Goal: Communication & Community: Ask a question

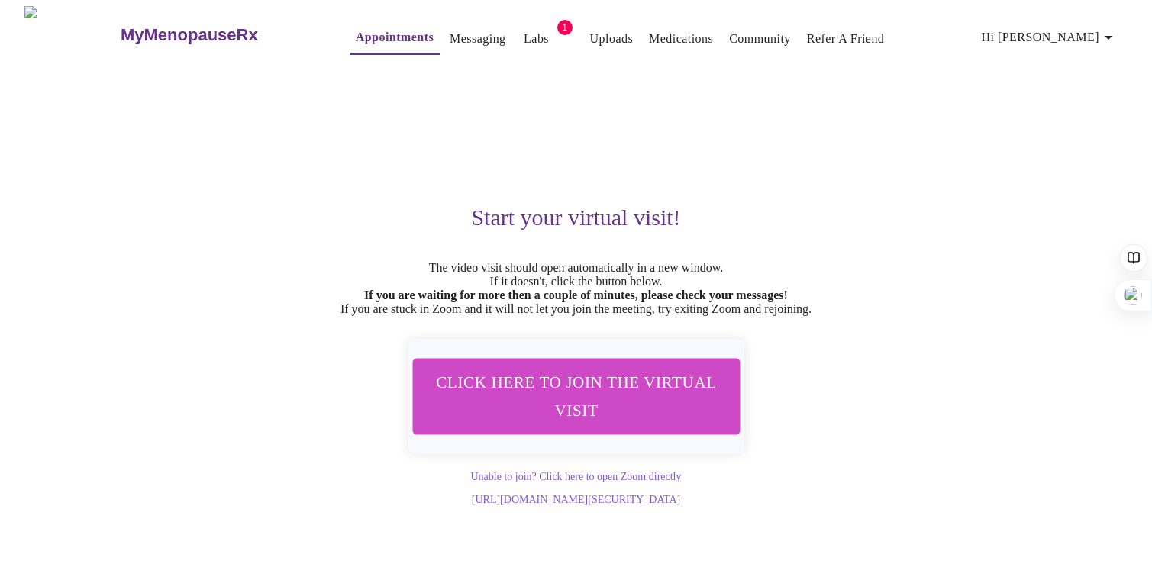
click at [524, 37] on link "Labs" at bounding box center [536, 38] width 25 height 21
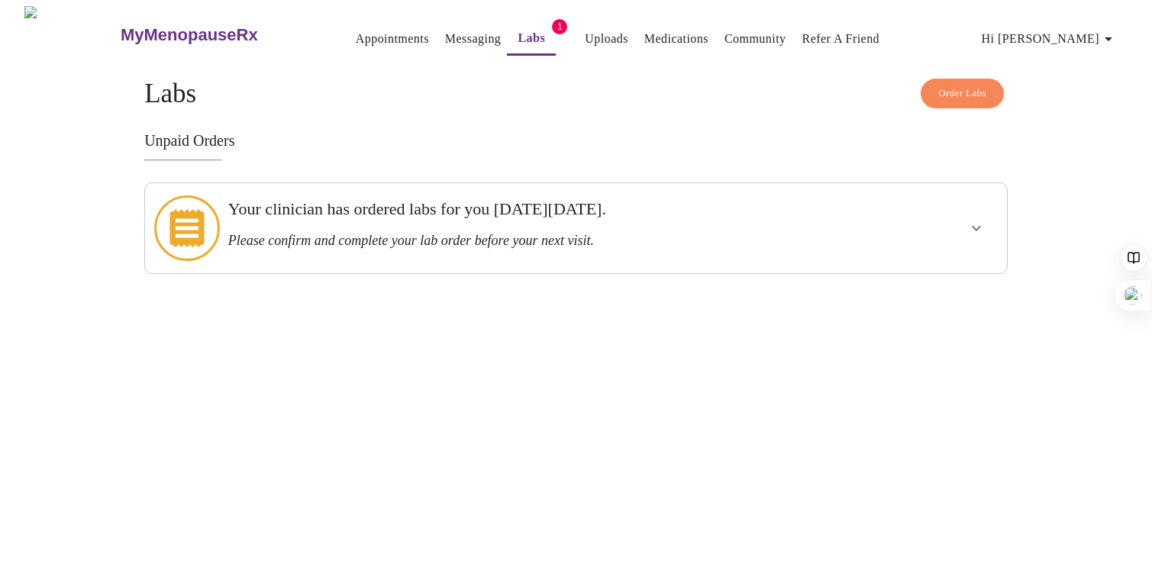
click at [518, 28] on link "Labs" at bounding box center [531, 37] width 27 height 21
click at [445, 37] on link "Messaging" at bounding box center [473, 38] width 56 height 21
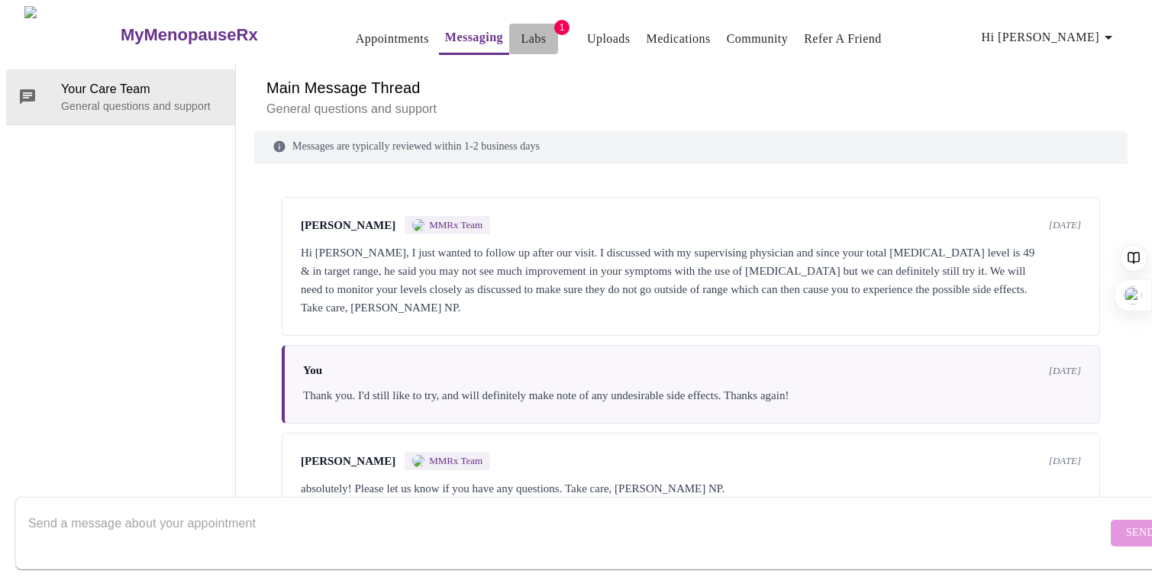
click at [521, 36] on link "Labs" at bounding box center [533, 38] width 25 height 21
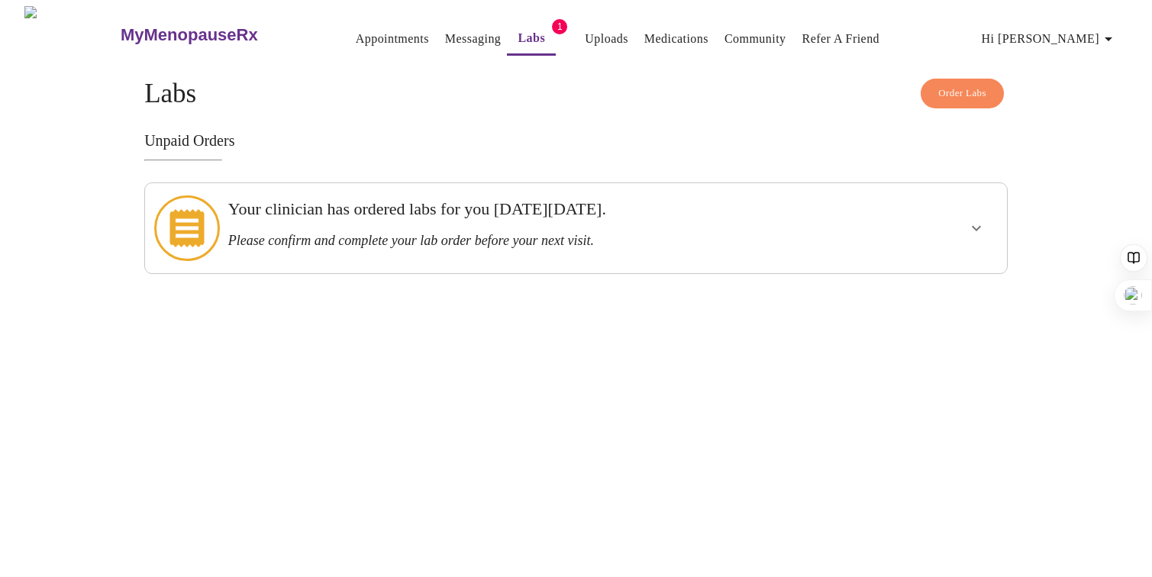
click at [795, 233] on h3 "Please confirm and complete your lab order before your next visit." at bounding box center [534, 241] width 613 height 16
click at [625, 213] on h3 "Your clinician has ordered labs for you [DATE][DATE]." at bounding box center [534, 209] width 613 height 20
click at [980, 219] on icon "show more" at bounding box center [976, 228] width 18 height 18
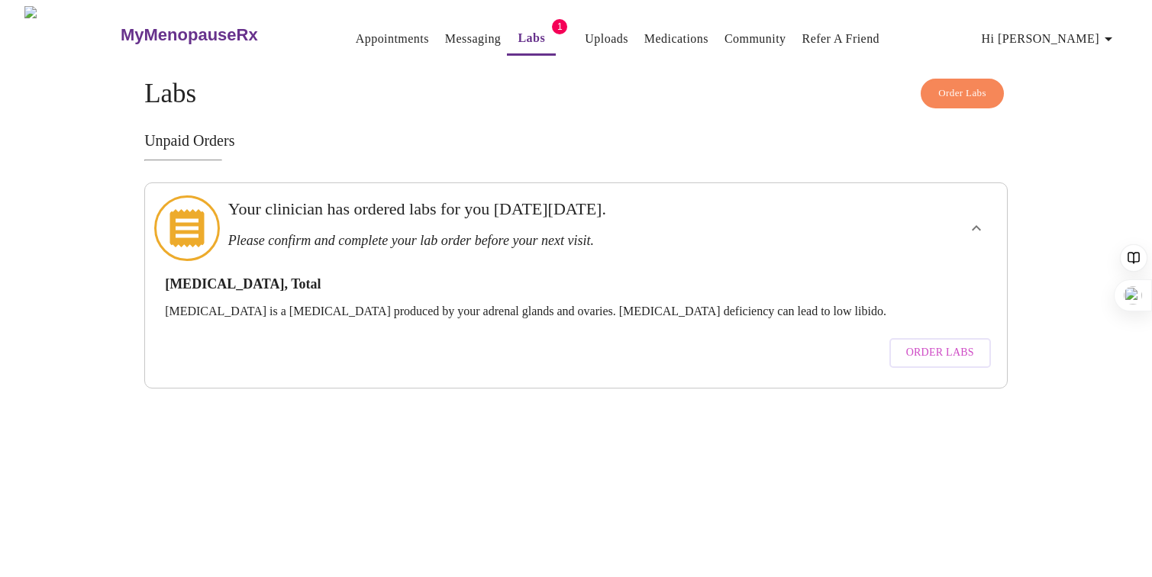
click at [552, 384] on div "MyMenopauseRx Appointments Messaging Labs 1 Uploads Medications Community Refer…" at bounding box center [576, 197] width 1140 height 383
click at [579, 44] on button "Uploads" at bounding box center [607, 39] width 56 height 31
click at [356, 34] on link "Appointments" at bounding box center [392, 38] width 73 height 21
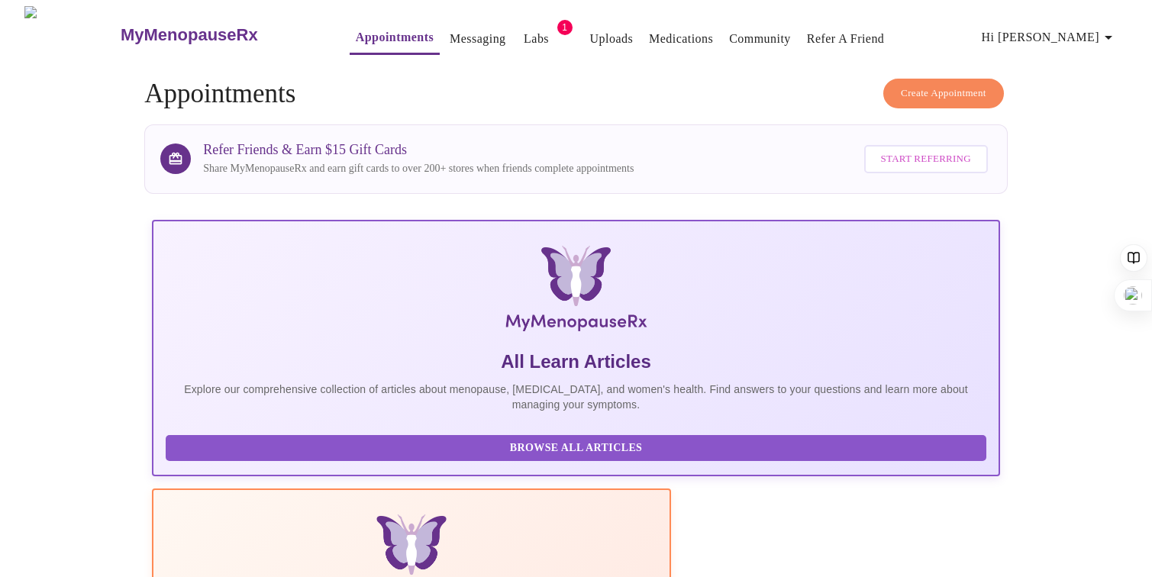
click at [1106, 37] on icon "button" at bounding box center [1108, 37] width 18 height 18
click at [1077, 113] on li "Log out" at bounding box center [1089, 114] width 70 height 27
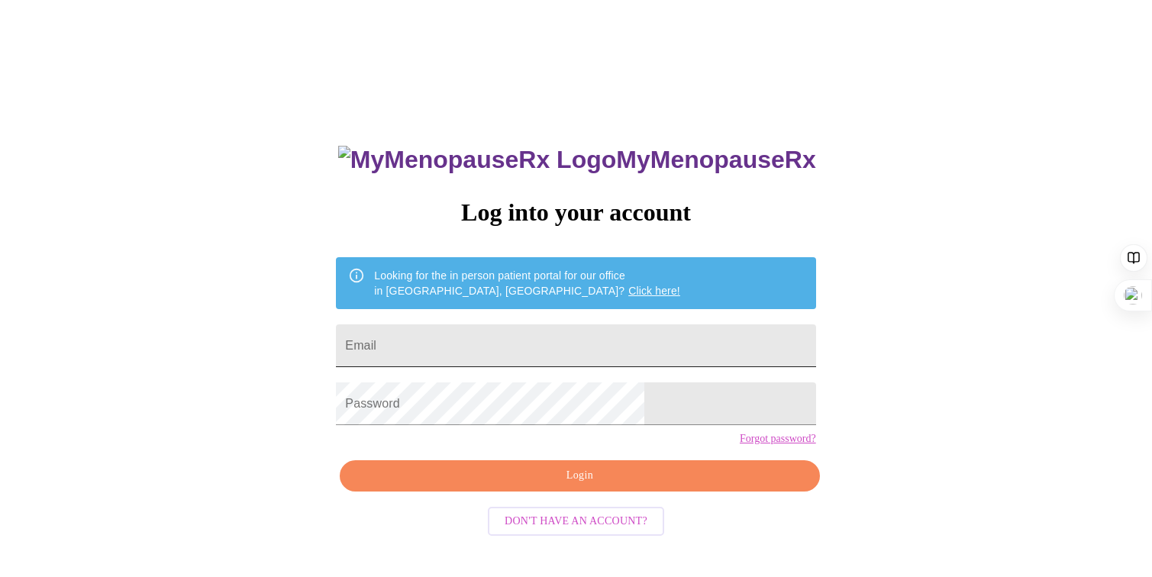
click at [526, 338] on input "Email" at bounding box center [575, 345] width 479 height 43
type input "[EMAIL_ADDRESS][DOMAIN_NAME]"
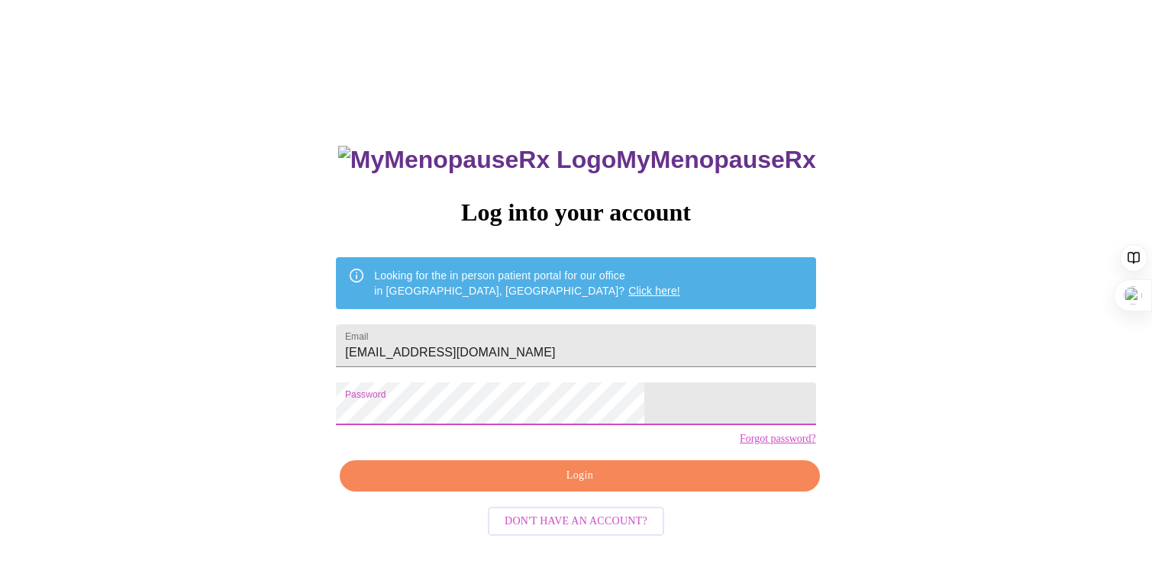
click at [580, 486] on span "Login" at bounding box center [579, 475] width 444 height 19
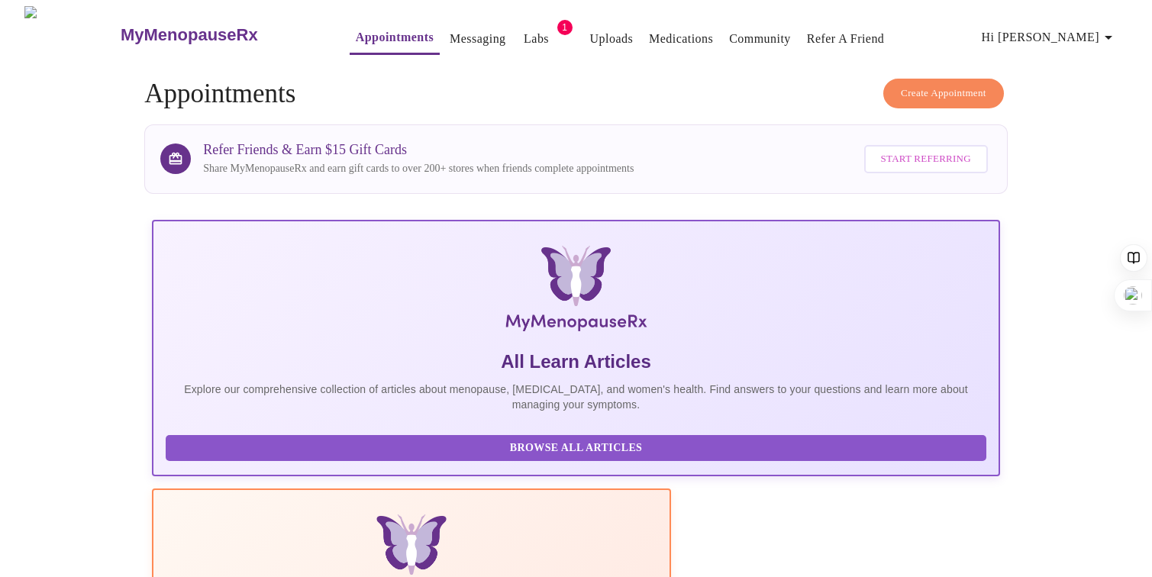
click at [524, 37] on link "Labs" at bounding box center [536, 38] width 25 height 21
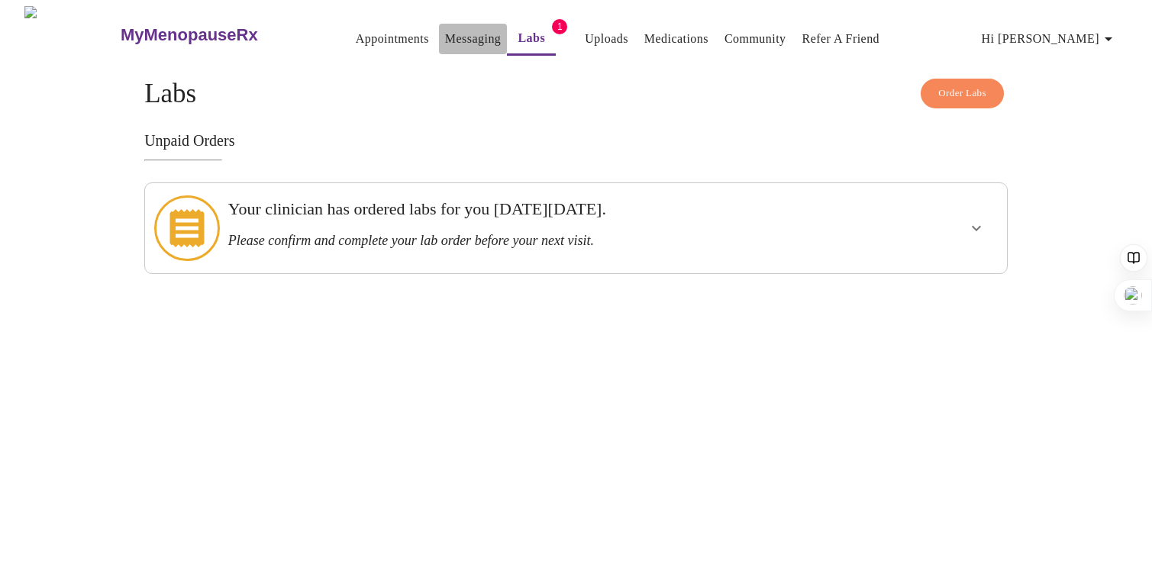
click at [447, 35] on link "Messaging" at bounding box center [473, 38] width 56 height 21
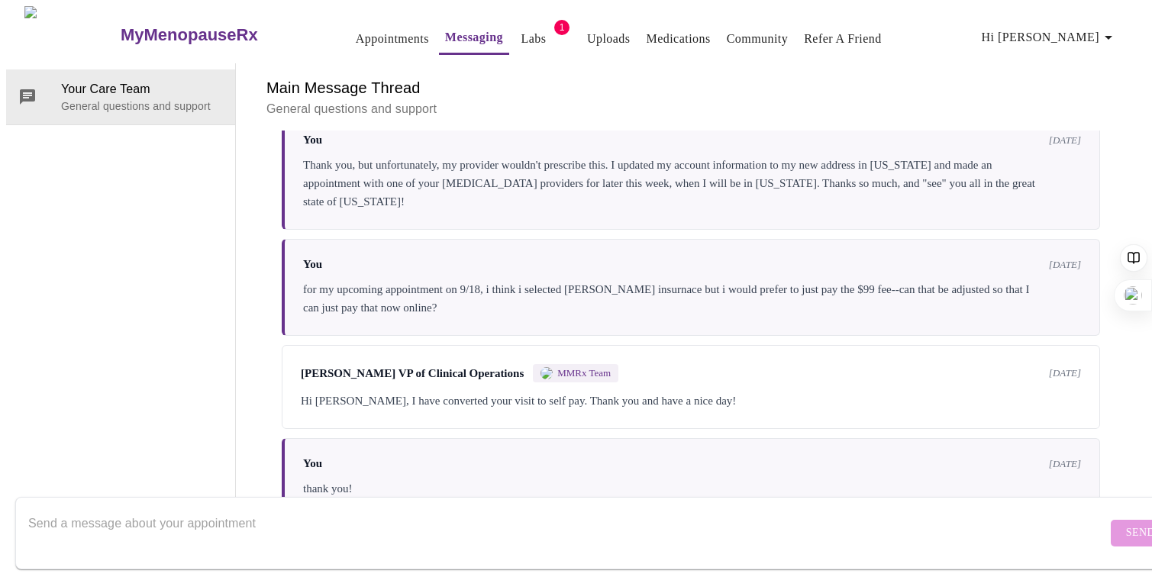
scroll to position [1075, 0]
click at [682, 253] on div "You [DATE] for my upcoming appointment on 9/18, i think i selected [PERSON_NAME…" at bounding box center [691, 287] width 818 height 97
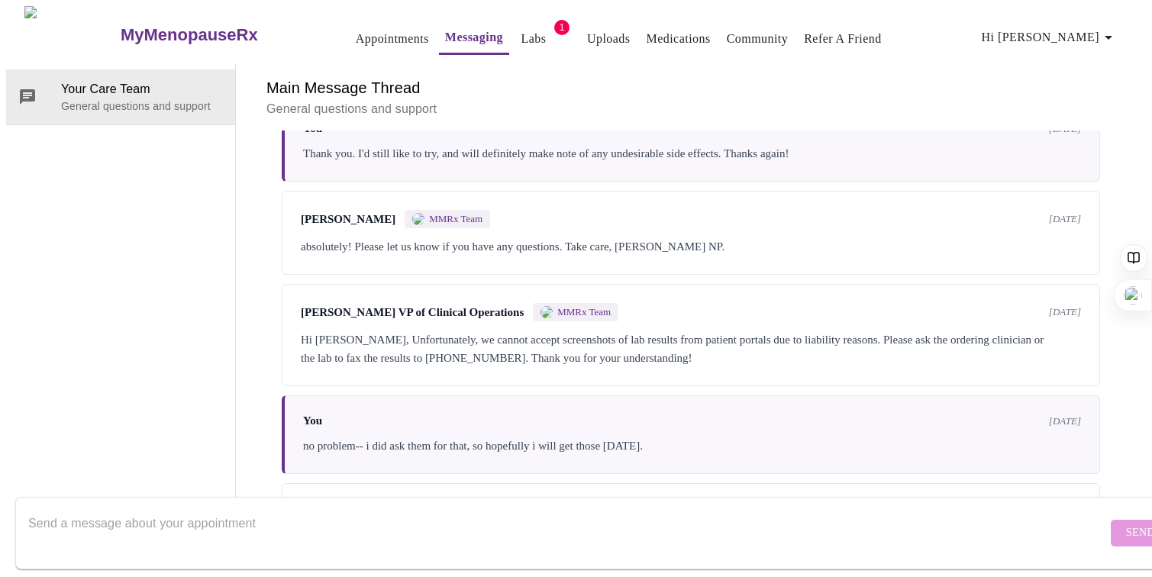
scroll to position [0, 0]
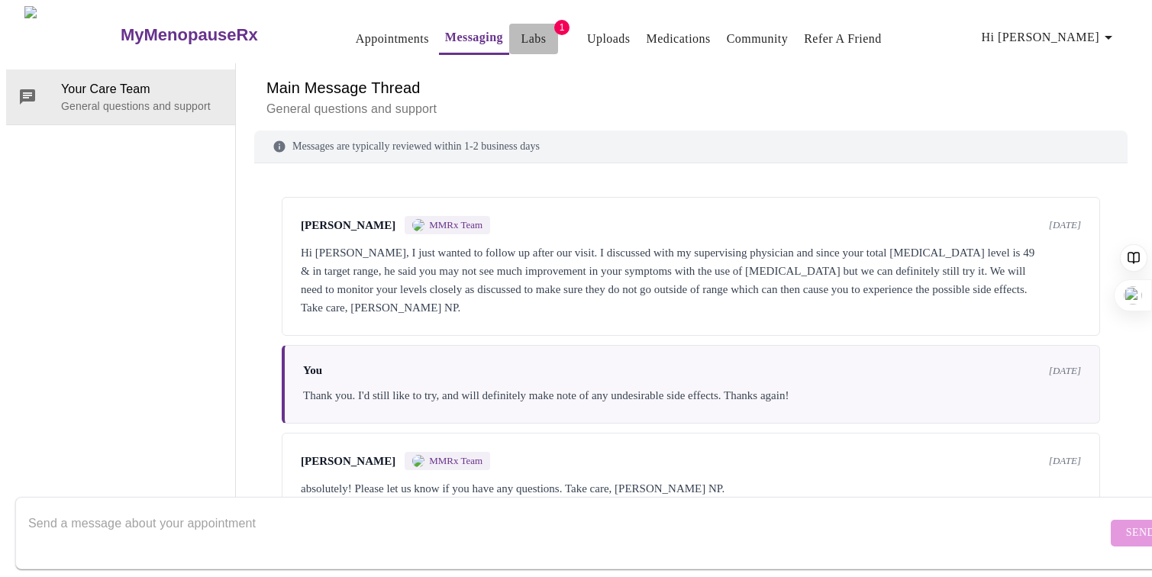
click at [521, 36] on link "Labs" at bounding box center [533, 38] width 25 height 21
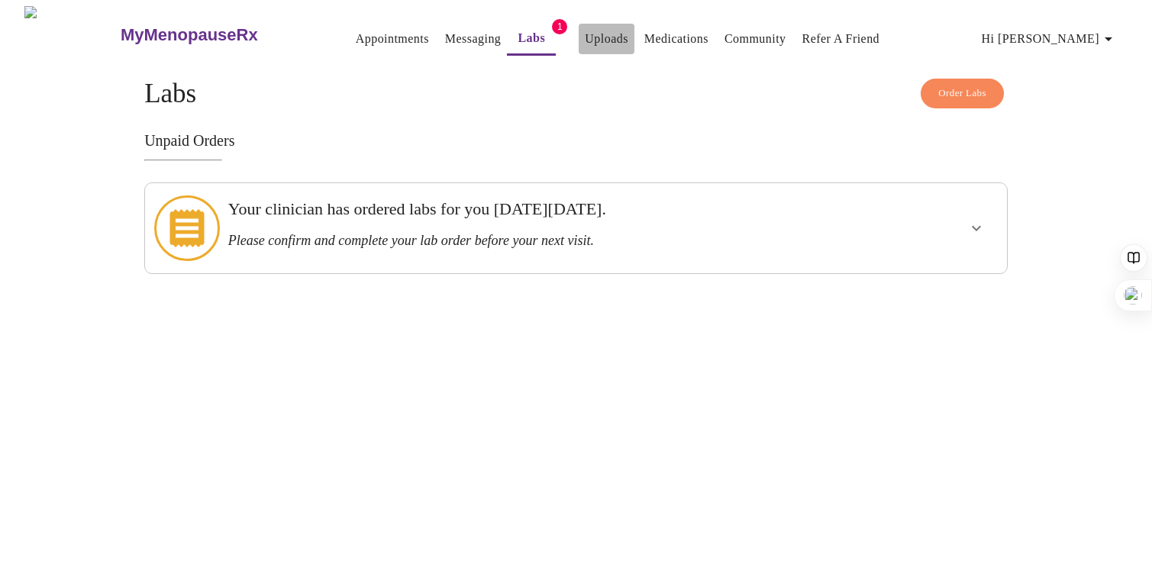
click at [585, 42] on link "Uploads" at bounding box center [607, 38] width 44 height 21
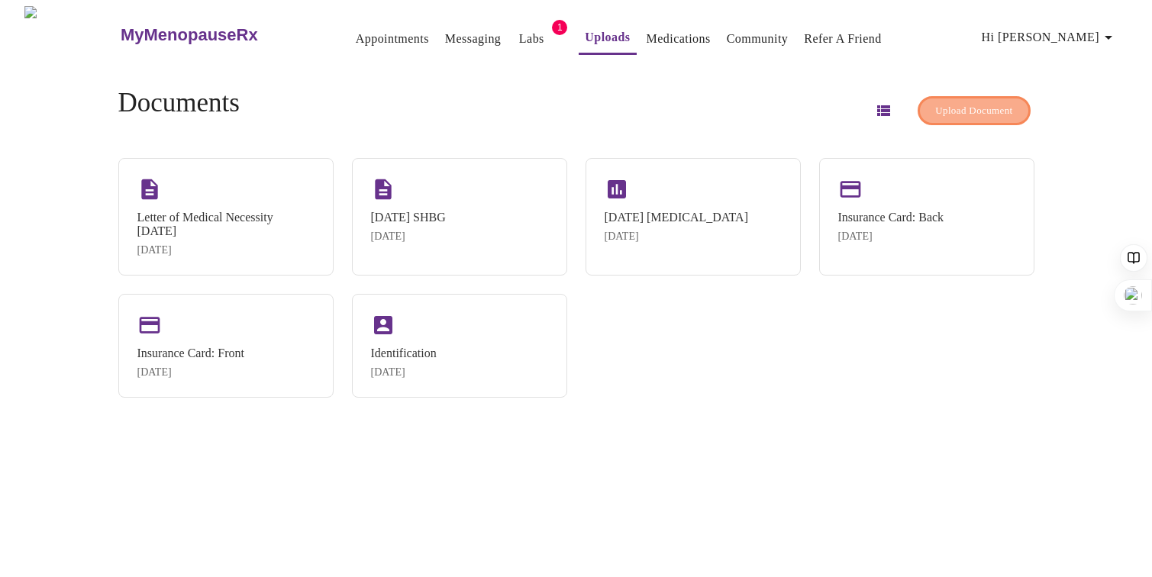
click at [935, 109] on span "Upload Document" at bounding box center [973, 111] width 77 height 18
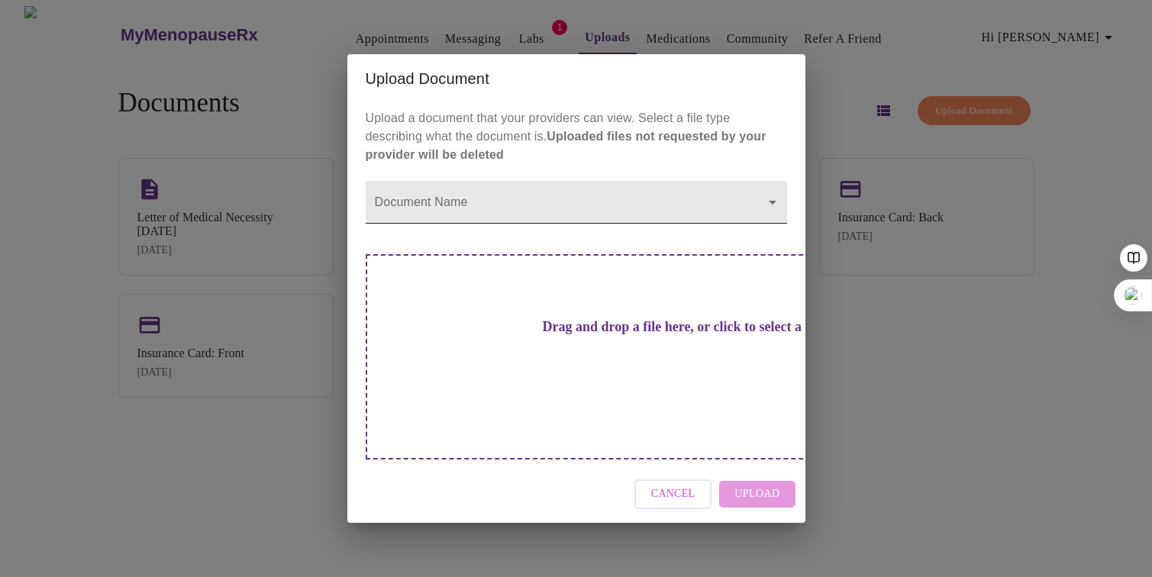
click at [419, 229] on body "MyMenopauseRx Appointments Messaging Labs 1 Uploads Medications Community Refer…" at bounding box center [576, 294] width 1140 height 577
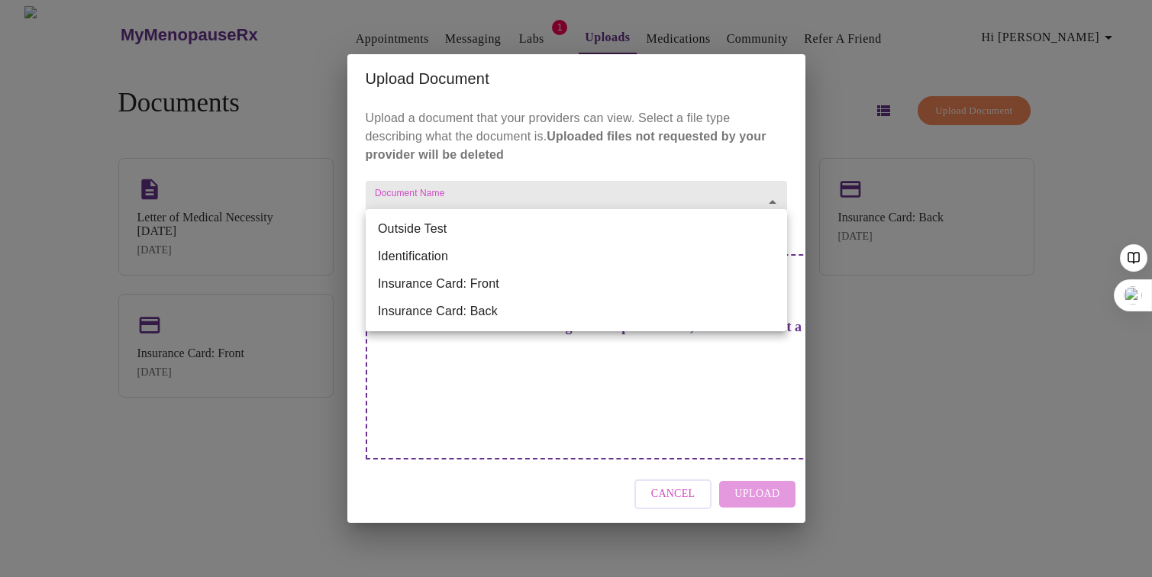
click at [418, 253] on li "Identification" at bounding box center [576, 256] width 421 height 27
type input "Identification"
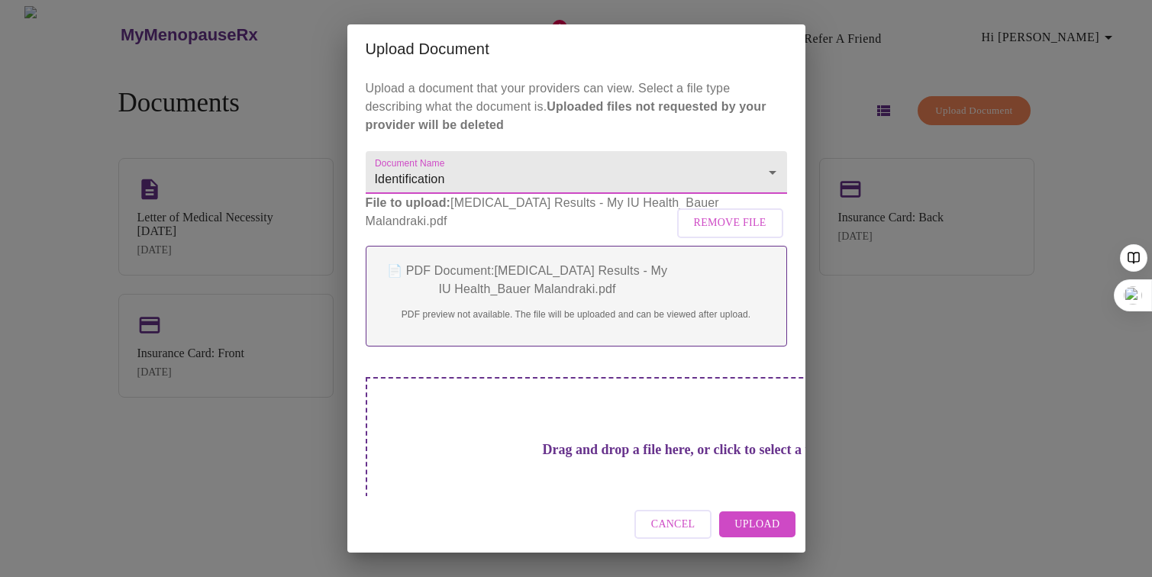
click at [756, 523] on span "Upload" at bounding box center [756, 524] width 45 height 19
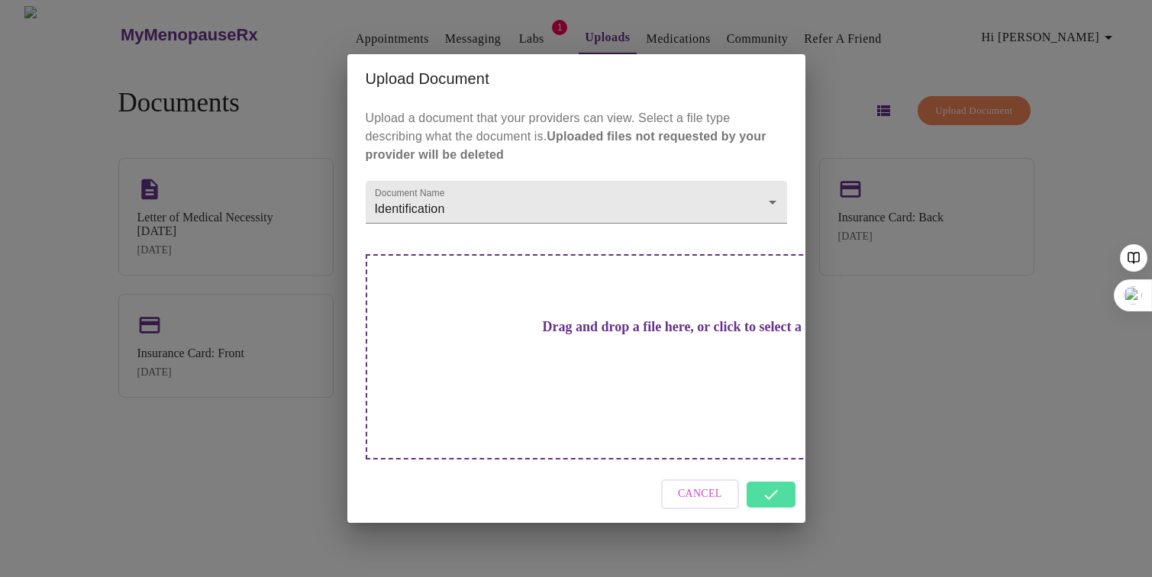
click at [771, 474] on div "Cancel" at bounding box center [576, 494] width 458 height 57
click at [777, 467] on div "Cancel" at bounding box center [576, 494] width 458 height 57
click at [896, 370] on div "Upload Document Upload a document that your providers can view. Select a file t…" at bounding box center [576, 288] width 1152 height 577
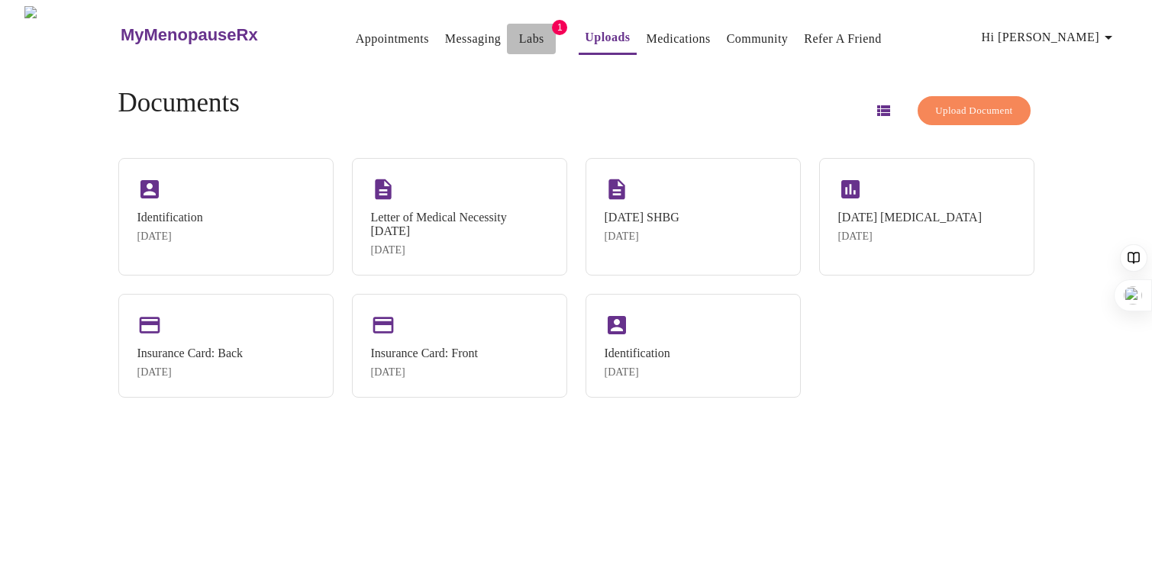
click at [519, 36] on link "Labs" at bounding box center [531, 38] width 25 height 21
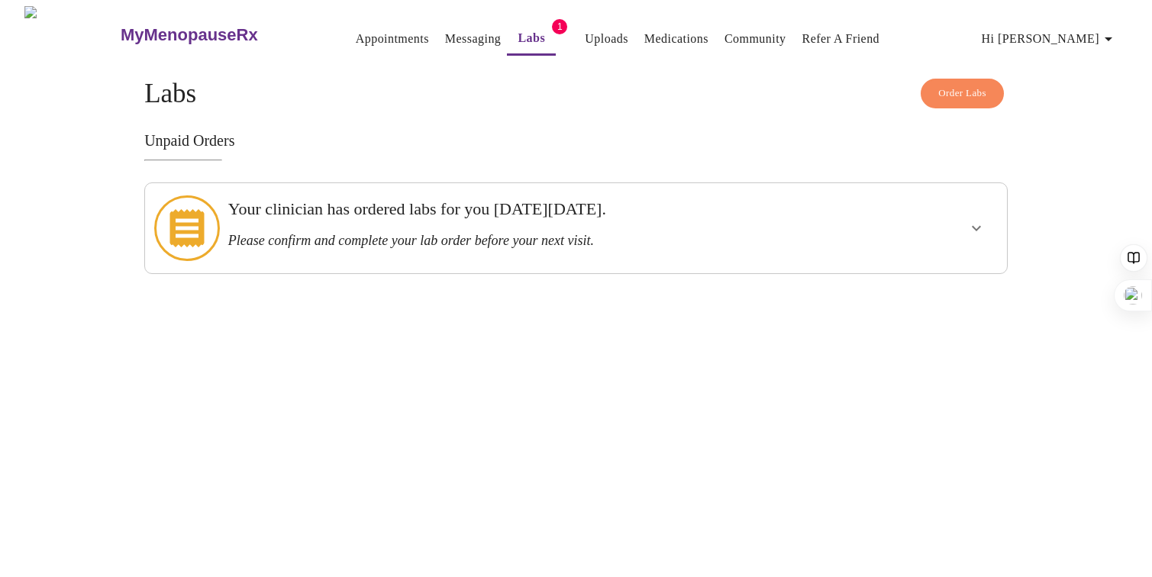
click at [445, 36] on link "Messaging" at bounding box center [473, 38] width 56 height 21
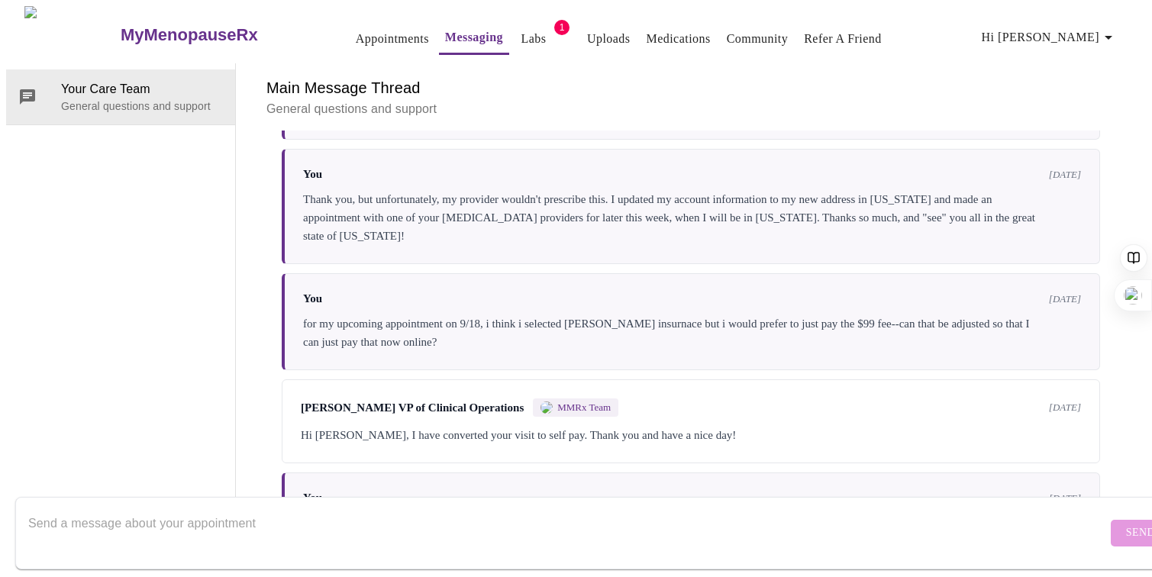
scroll to position [1075, 0]
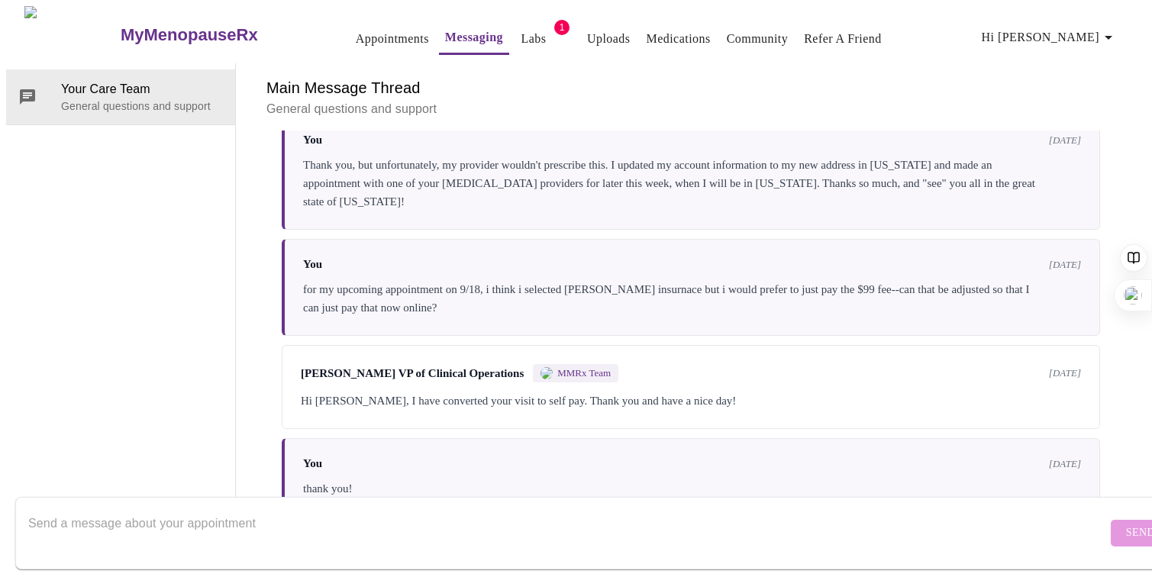
click at [530, 508] on textarea "Send a message about your appointment" at bounding box center [567, 532] width 1079 height 49
type textarea "I"
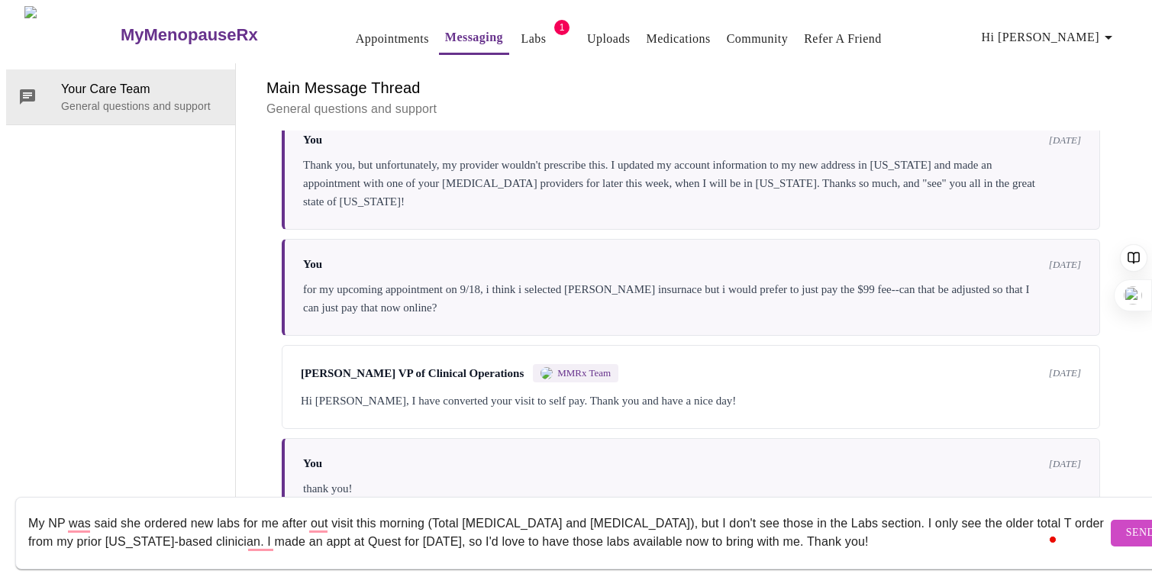
type textarea "My NP was said she ordered new labs for me after out visit this morning (Total …"
click at [1126, 524] on span "Send" at bounding box center [1140, 533] width 29 height 19
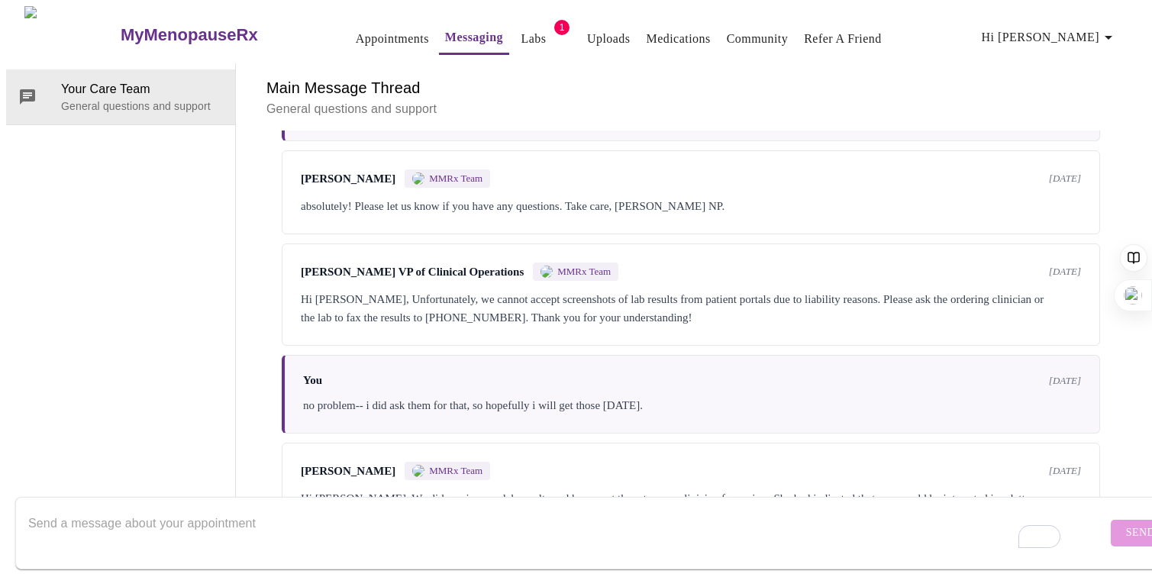
scroll to position [0, 0]
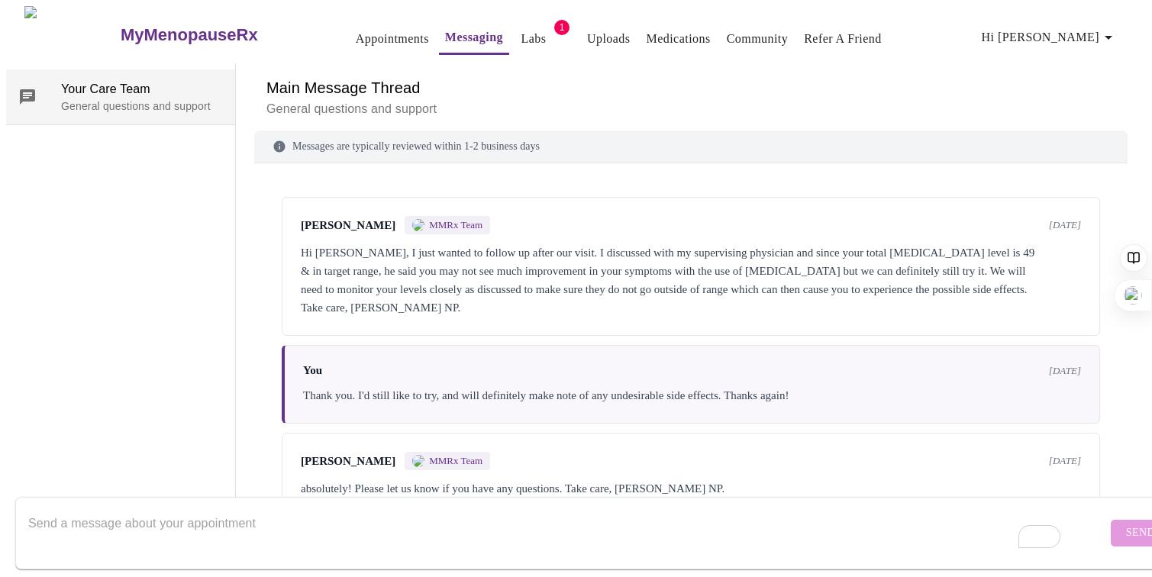
click at [67, 98] on p "General questions and support" at bounding box center [142, 105] width 162 height 15
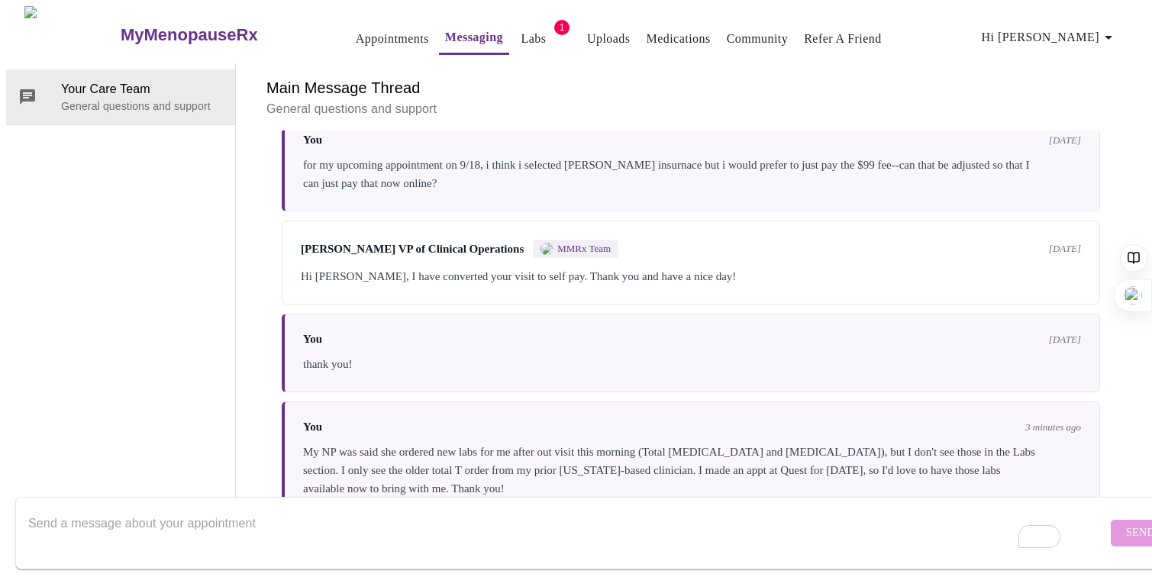
scroll to position [1204, 0]
